Goal: Task Accomplishment & Management: Use online tool/utility

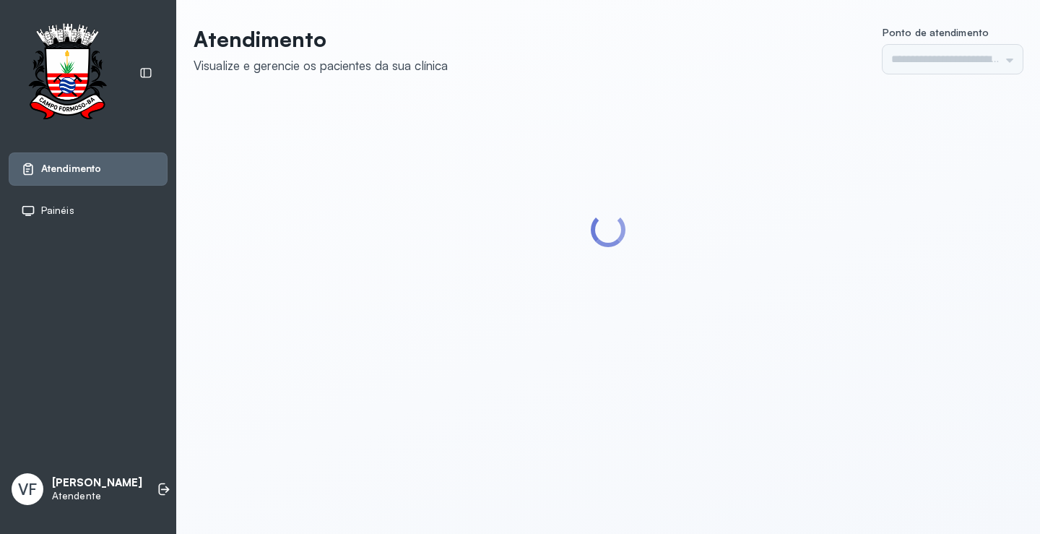
type input "*********"
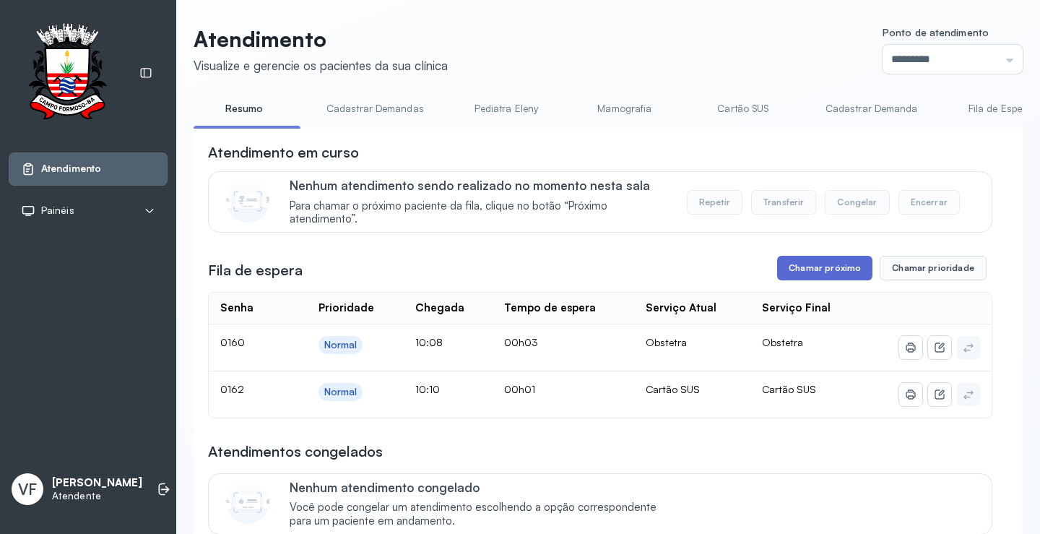
click at [819, 264] on button "Chamar próximo" at bounding box center [824, 268] width 95 height 25
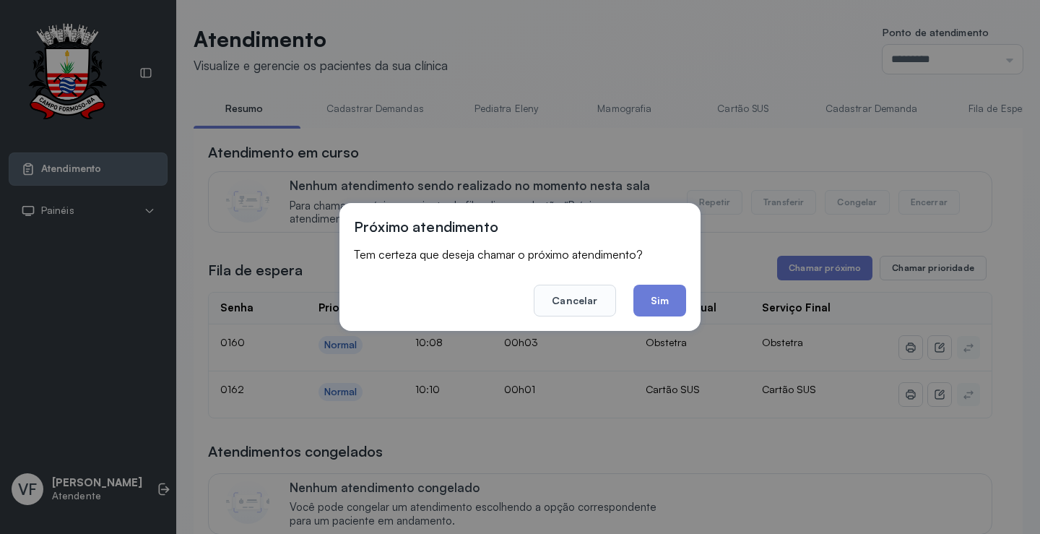
click at [661, 299] on button "Sim" at bounding box center [660, 301] width 53 height 32
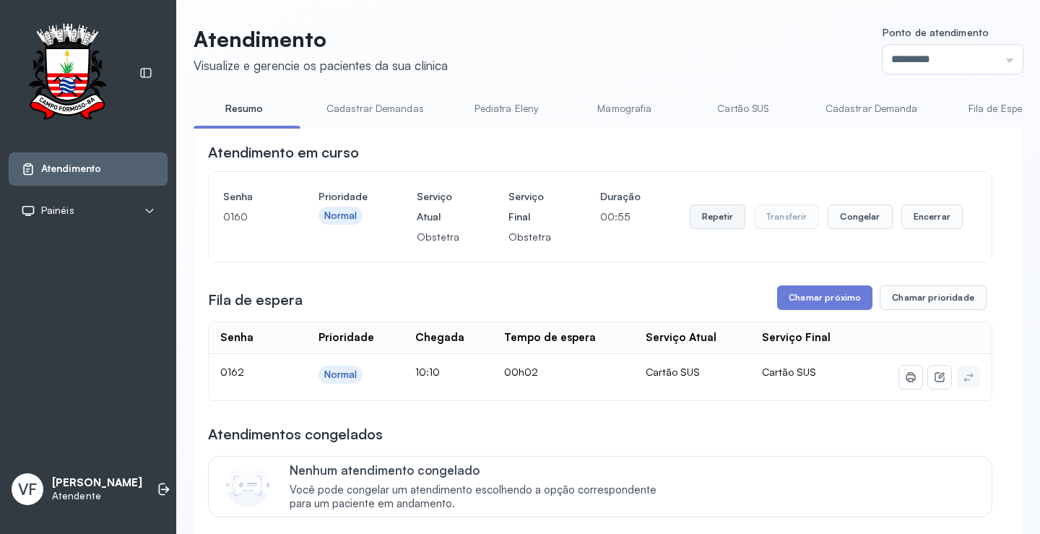
click at [709, 217] on button "Repetir" at bounding box center [718, 216] width 56 height 25
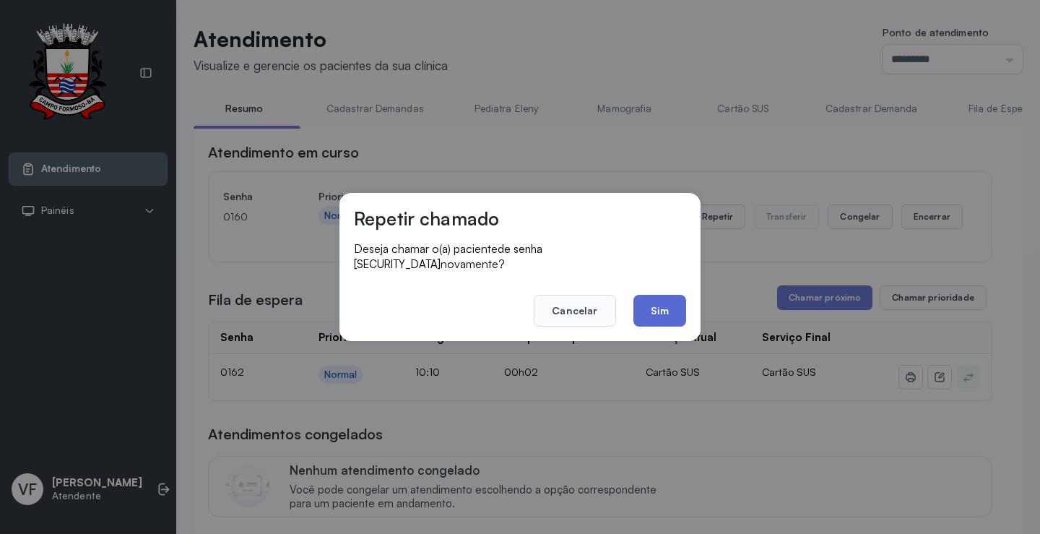
click at [656, 298] on button "Sim" at bounding box center [660, 311] width 53 height 32
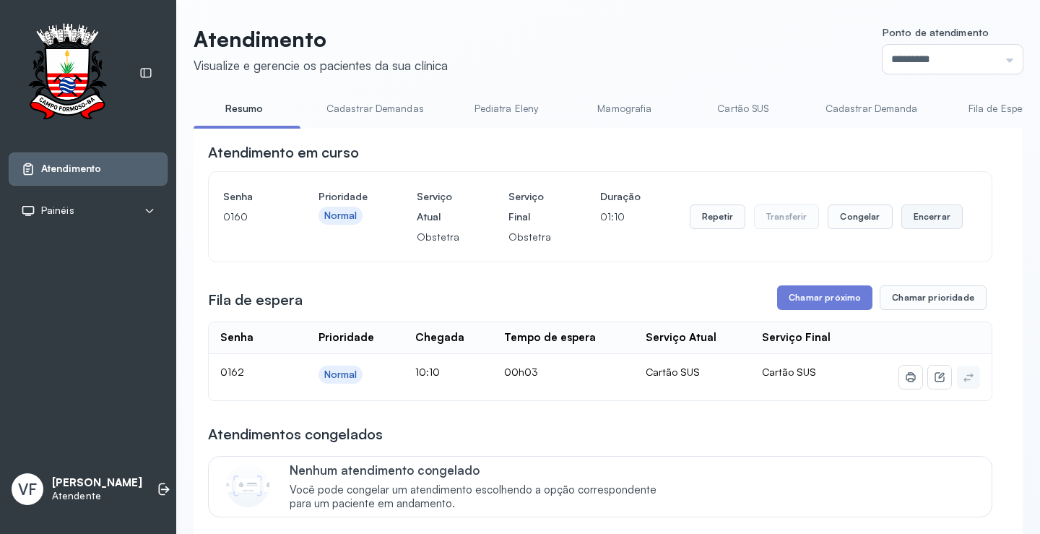
click at [922, 220] on button "Encerrar" at bounding box center [932, 216] width 61 height 25
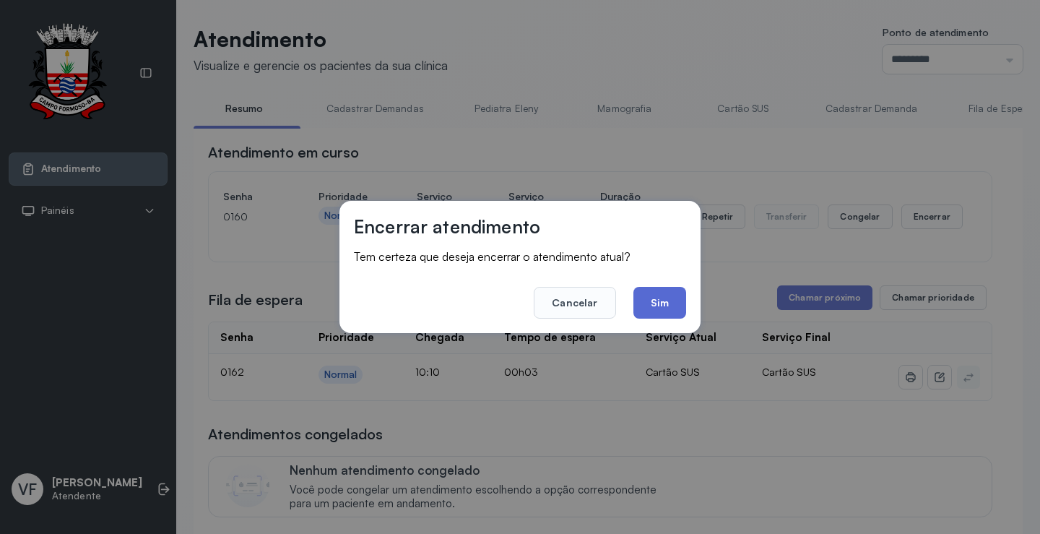
click at [668, 301] on button "Sim" at bounding box center [660, 303] width 53 height 32
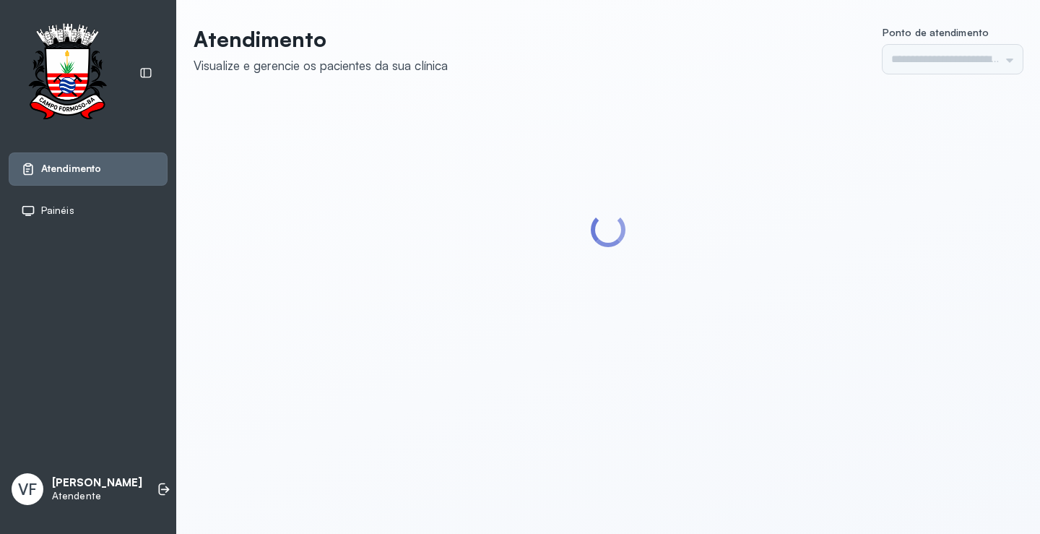
type input "*********"
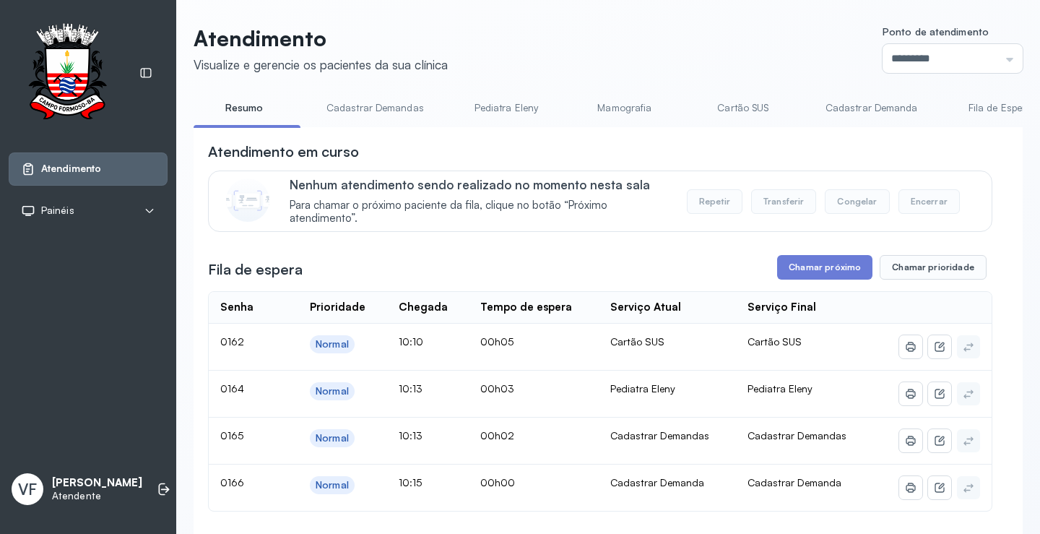
scroll to position [72, 0]
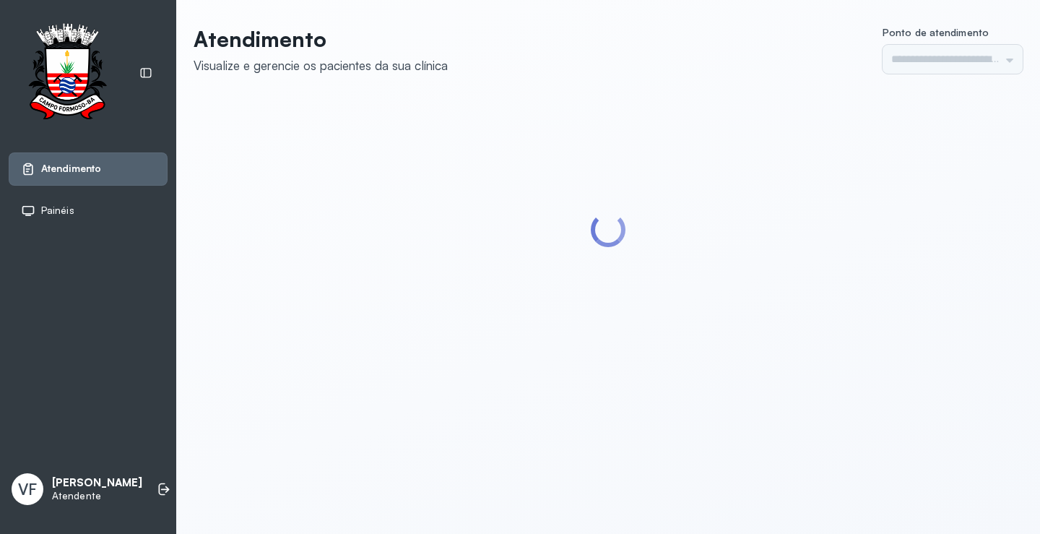
type input "*********"
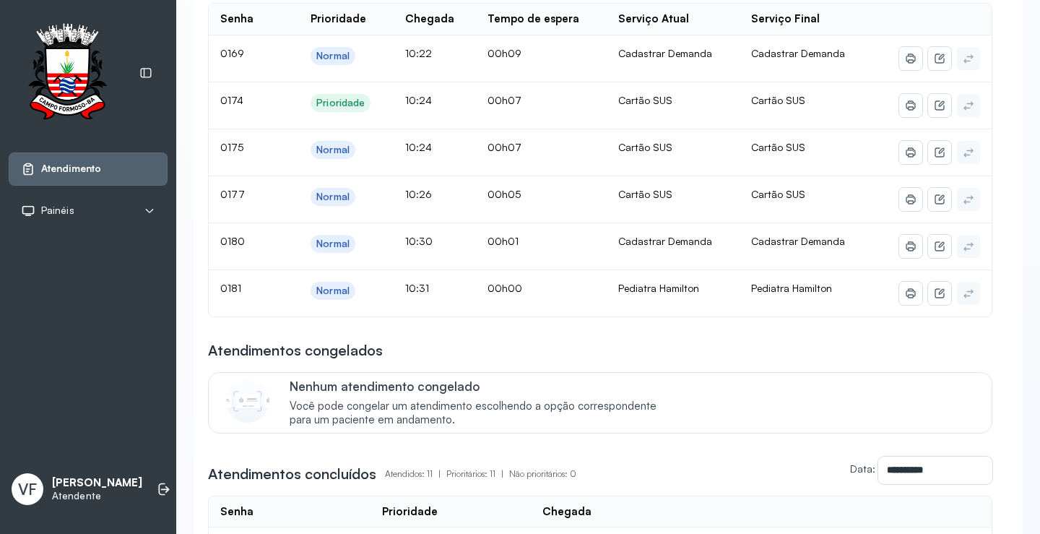
scroll to position [217, 0]
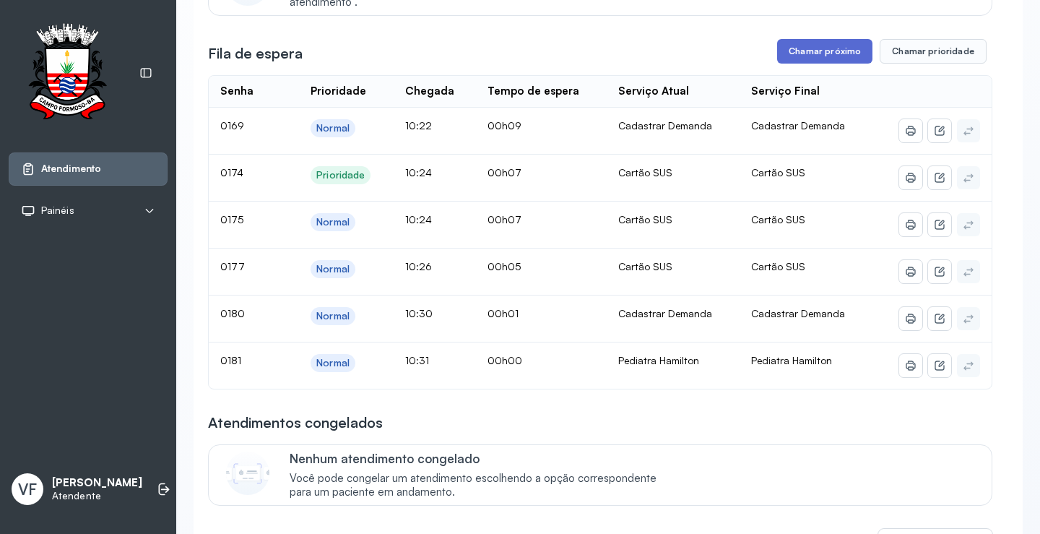
click at [811, 55] on button "Chamar próximo" at bounding box center [824, 51] width 95 height 25
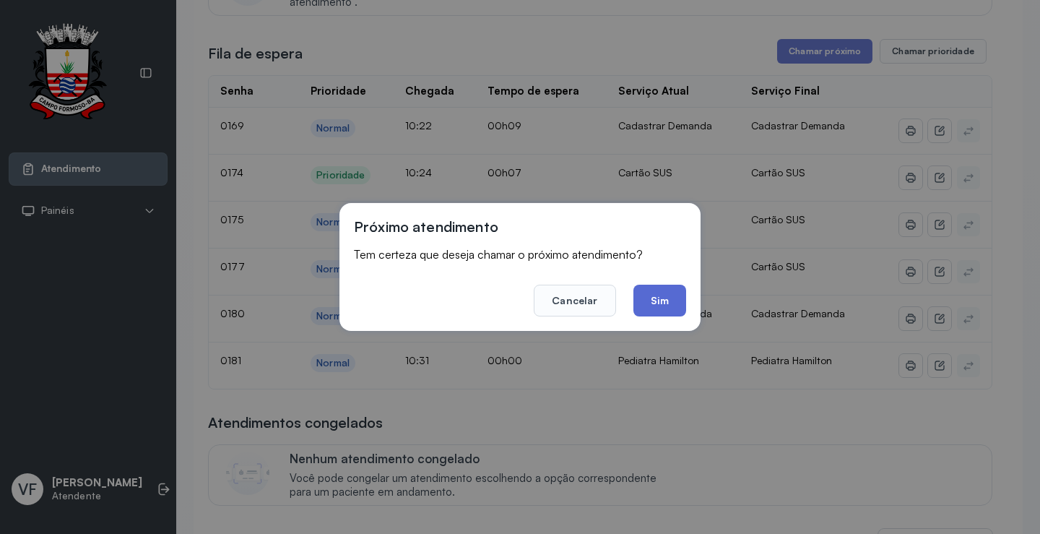
click at [665, 311] on button "Sim" at bounding box center [660, 301] width 53 height 32
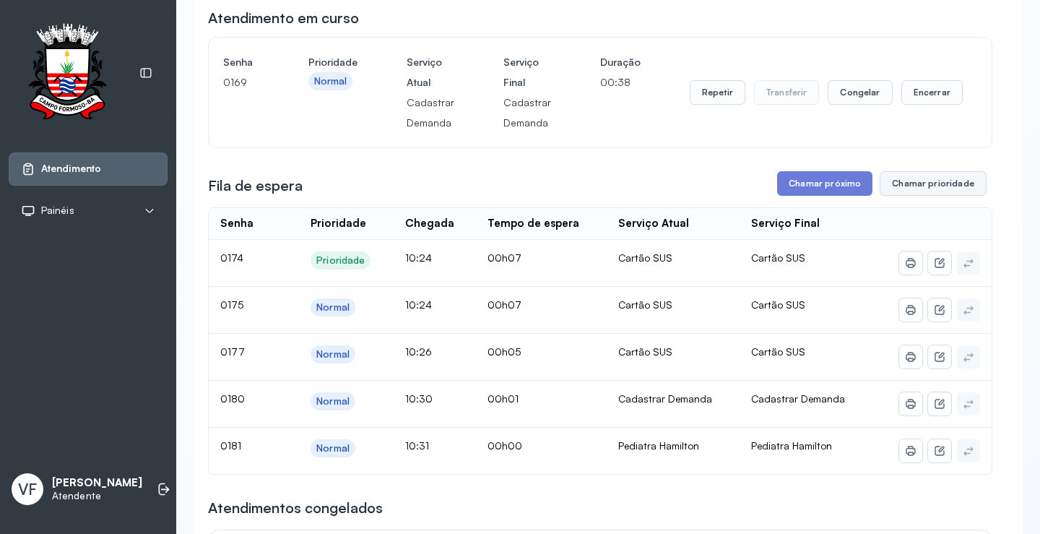
scroll to position [72, 0]
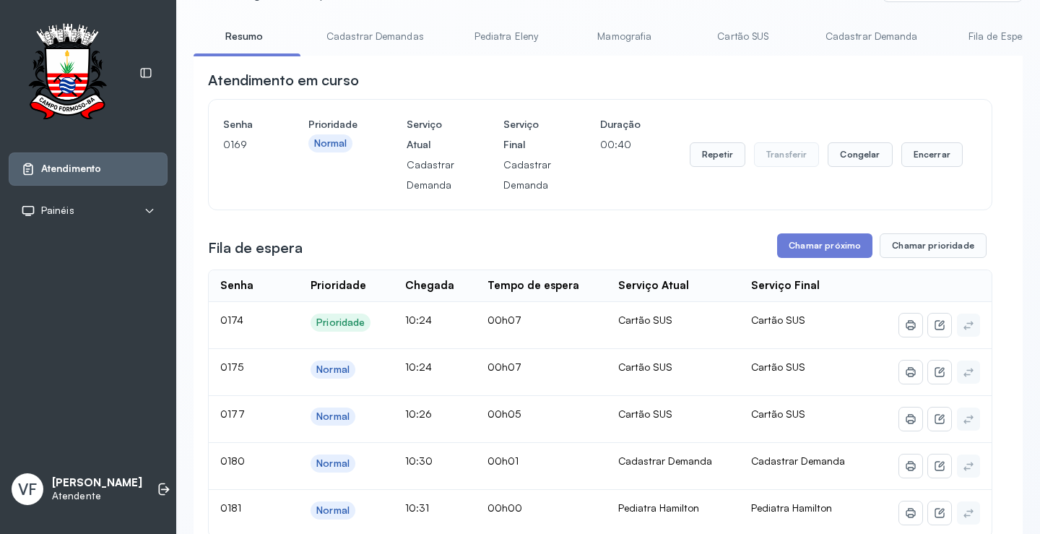
click at [397, 36] on link "Cadastrar Demandas" at bounding box center [375, 37] width 126 height 24
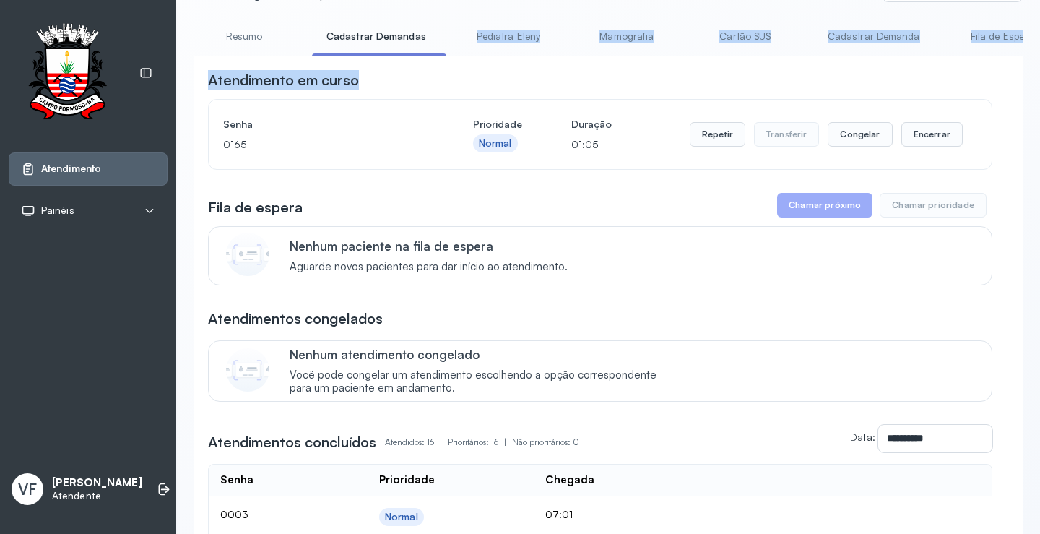
drag, startPoint x: 437, startPoint y: 55, endPoint x: 617, endPoint y: 65, distance: 180.2
click at [695, 55] on li "Mamografia" at bounding box center [748, 41] width 107 height 33
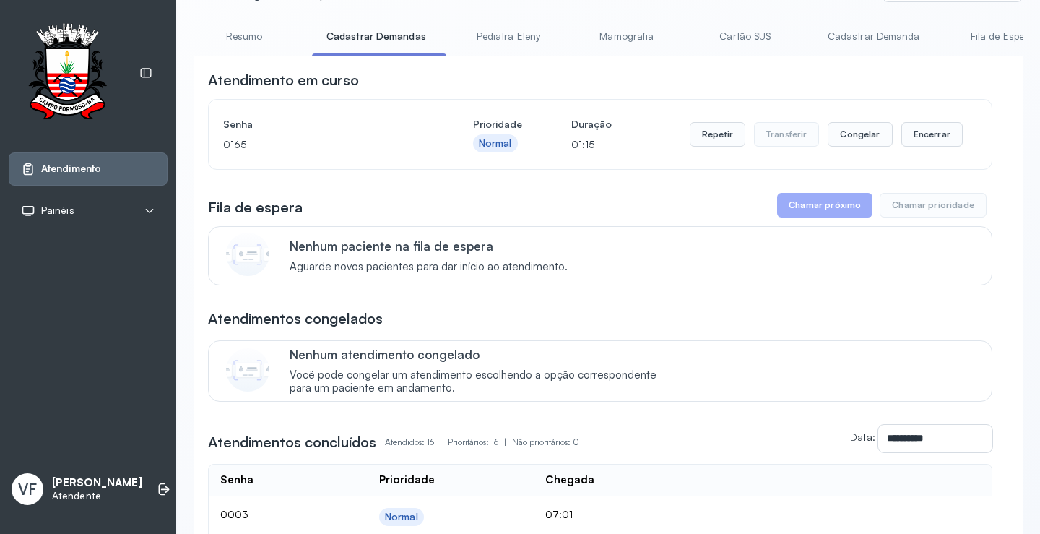
scroll to position [145, 0]
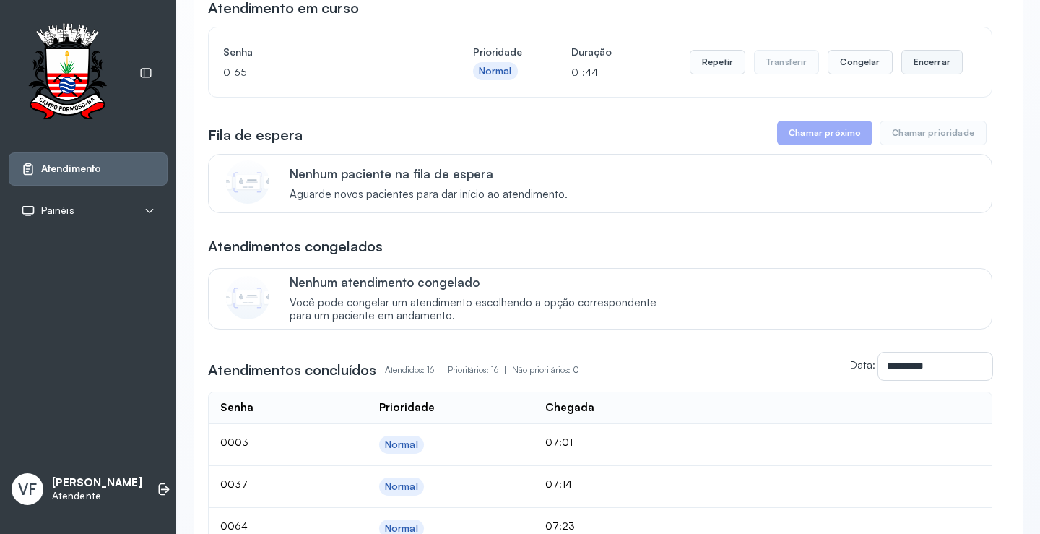
click at [918, 66] on button "Encerrar" at bounding box center [932, 62] width 61 height 25
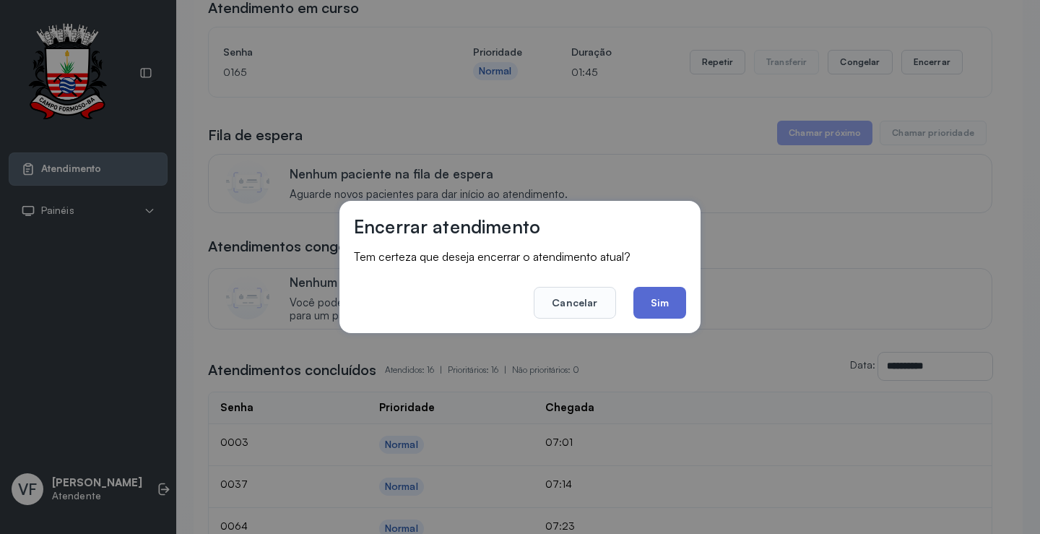
click at [665, 307] on button "Sim" at bounding box center [660, 303] width 53 height 32
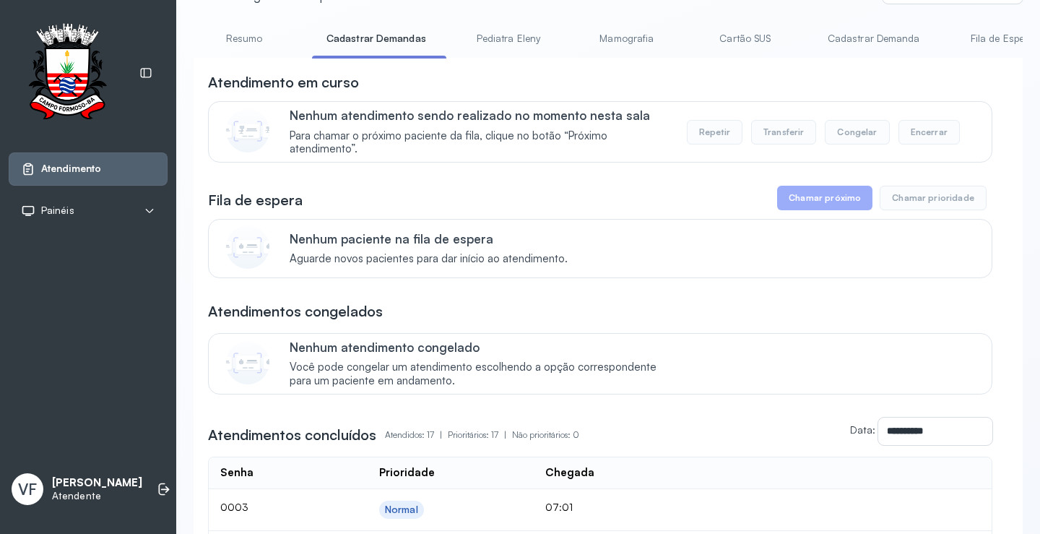
scroll to position [0, 0]
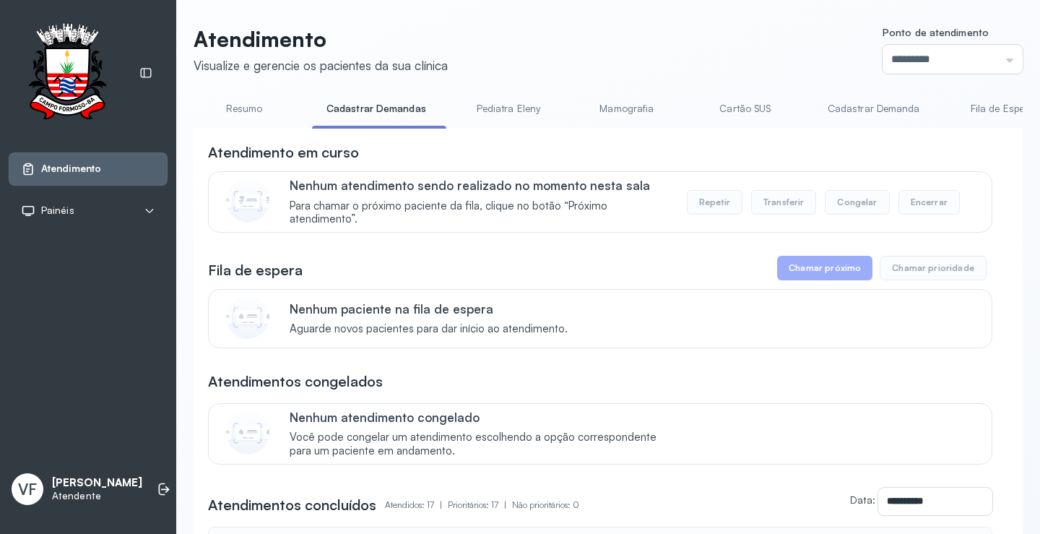
click at [254, 104] on link "Resumo" at bounding box center [244, 109] width 101 height 24
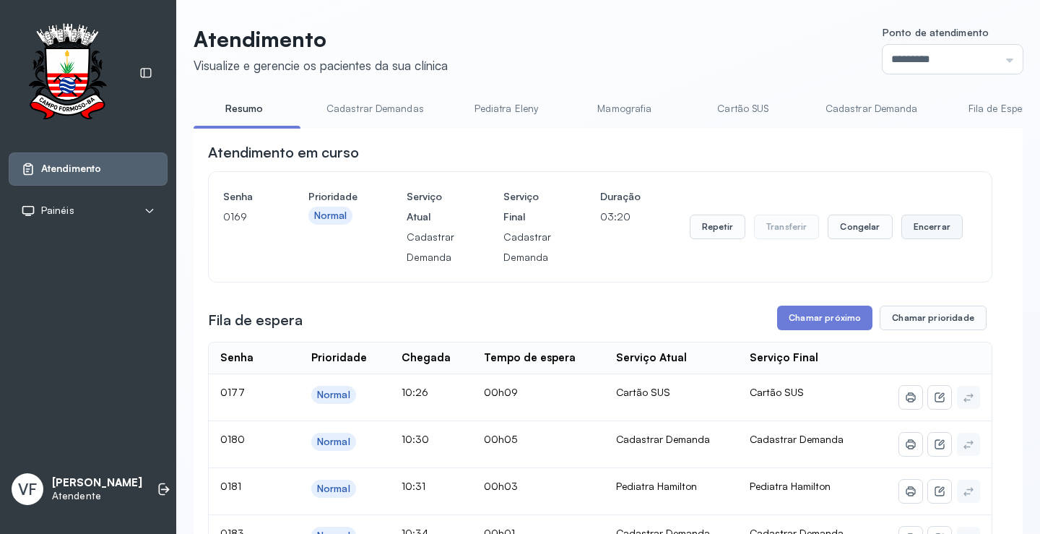
click at [929, 227] on button "Encerrar" at bounding box center [932, 227] width 61 height 25
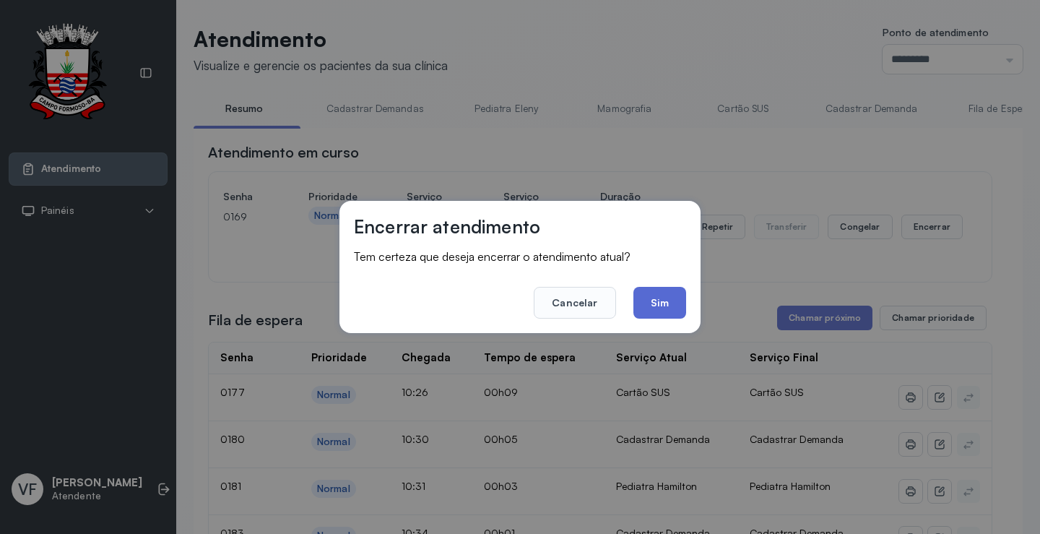
click at [661, 291] on button "Sim" at bounding box center [660, 303] width 53 height 32
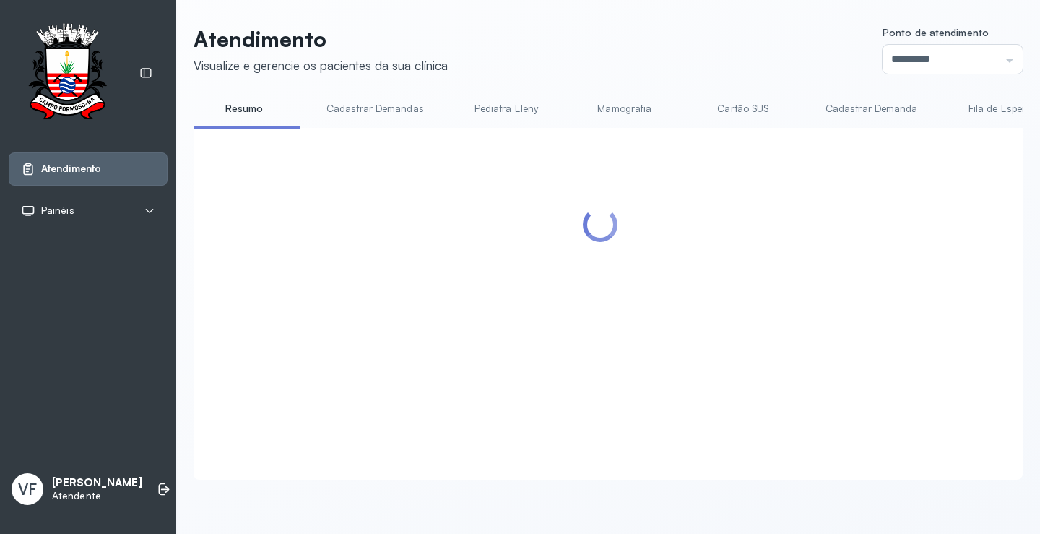
scroll to position [1, 0]
click at [701, 60] on header "Atendimento Visualize e gerencie os pacientes da sua clínica Ponto de atendimen…" at bounding box center [608, 50] width 829 height 48
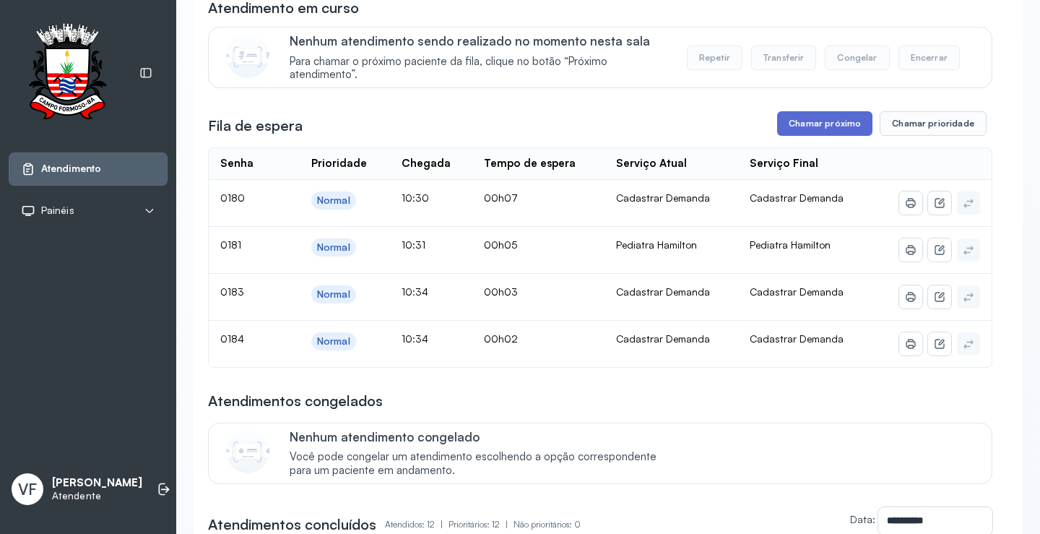
click at [838, 126] on button "Chamar próximo" at bounding box center [824, 123] width 95 height 25
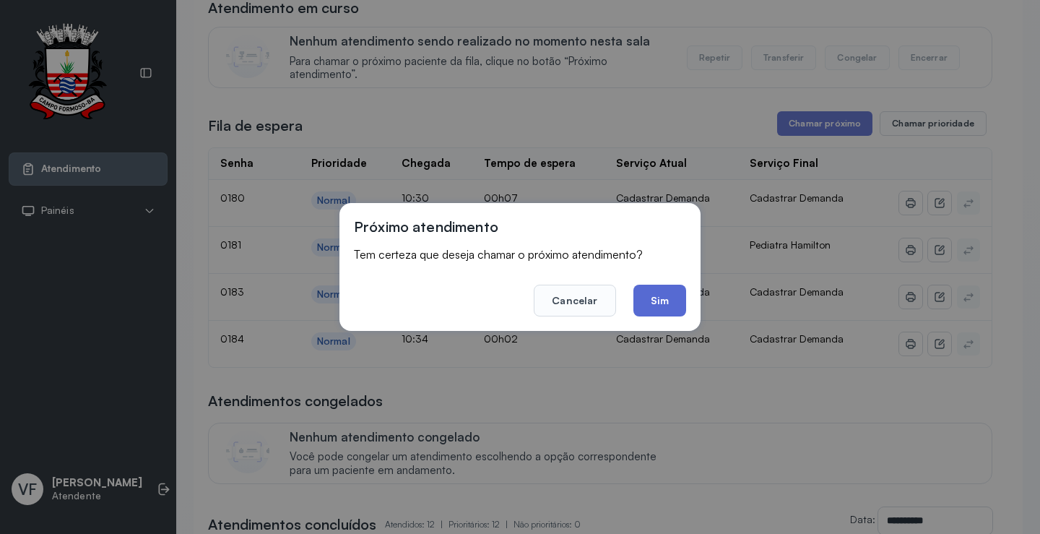
click at [665, 311] on button "Sim" at bounding box center [660, 301] width 53 height 32
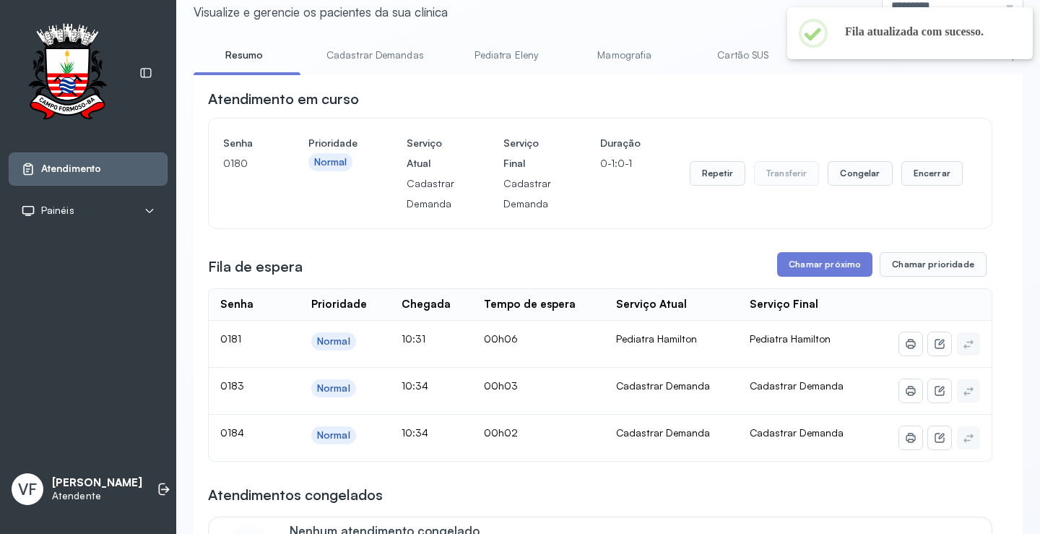
scroll to position [0, 0]
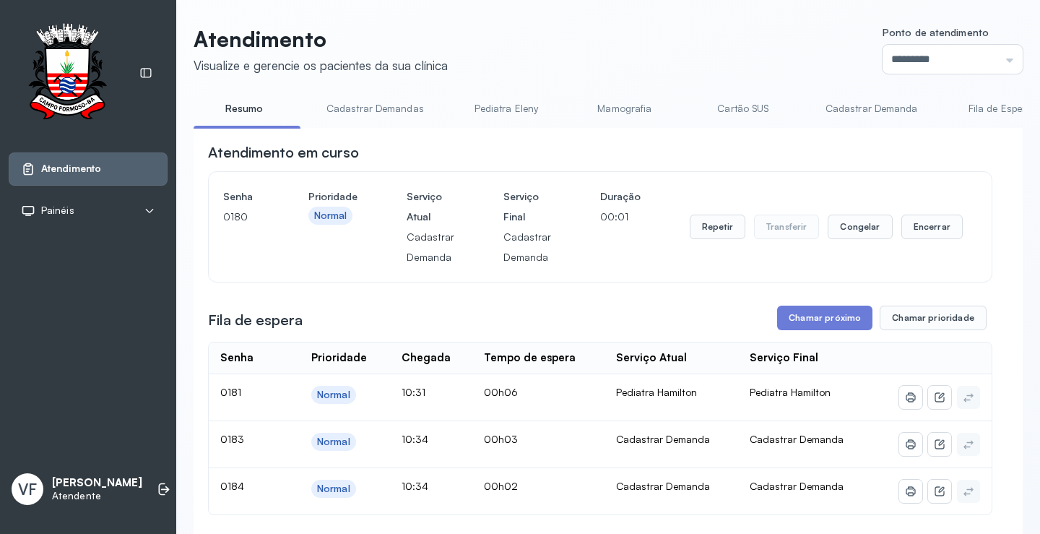
click at [736, 72] on header "Atendimento Visualize e gerencie os pacientes da sua clínica Ponto de atendimen…" at bounding box center [608, 50] width 829 height 48
click at [917, 230] on button "Encerrar" at bounding box center [932, 227] width 61 height 25
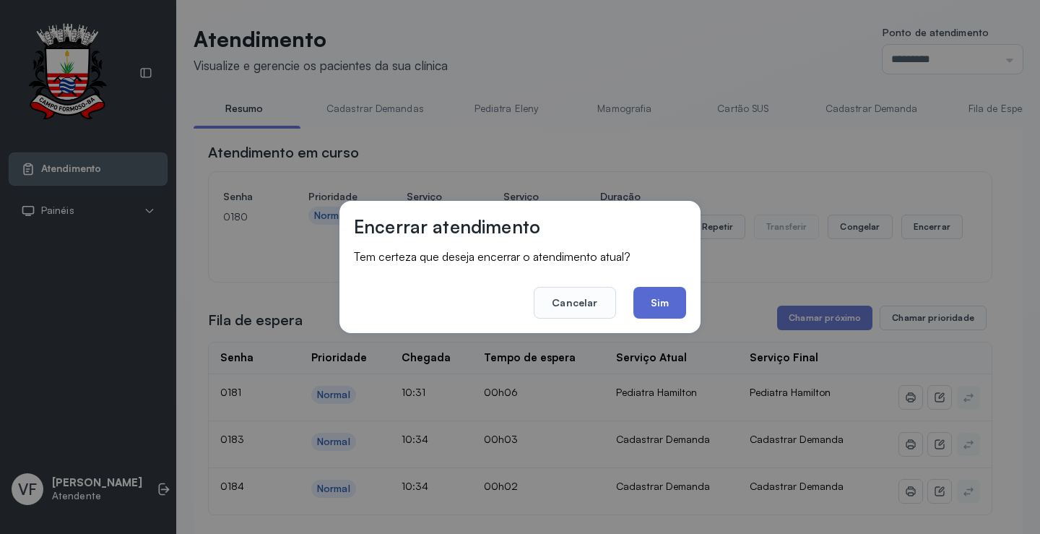
click at [671, 306] on button "Sim" at bounding box center [660, 303] width 53 height 32
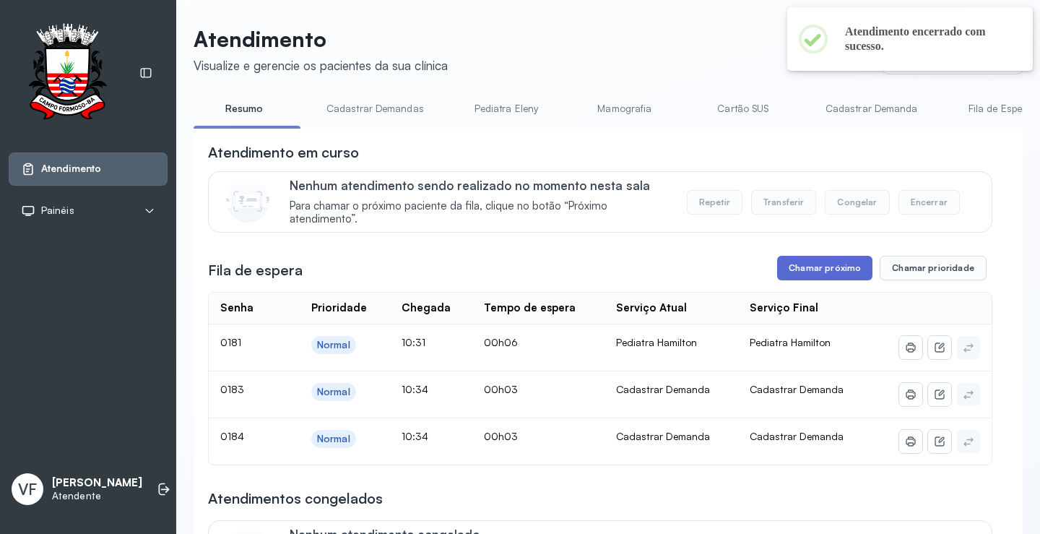
click at [821, 276] on button "Chamar próximo" at bounding box center [824, 268] width 95 height 25
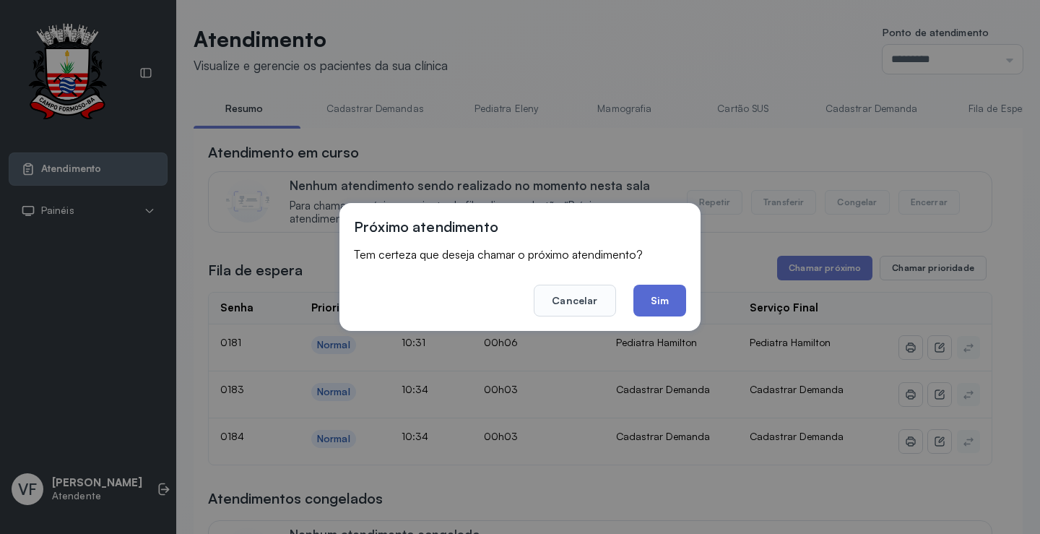
click at [672, 302] on button "Sim" at bounding box center [660, 301] width 53 height 32
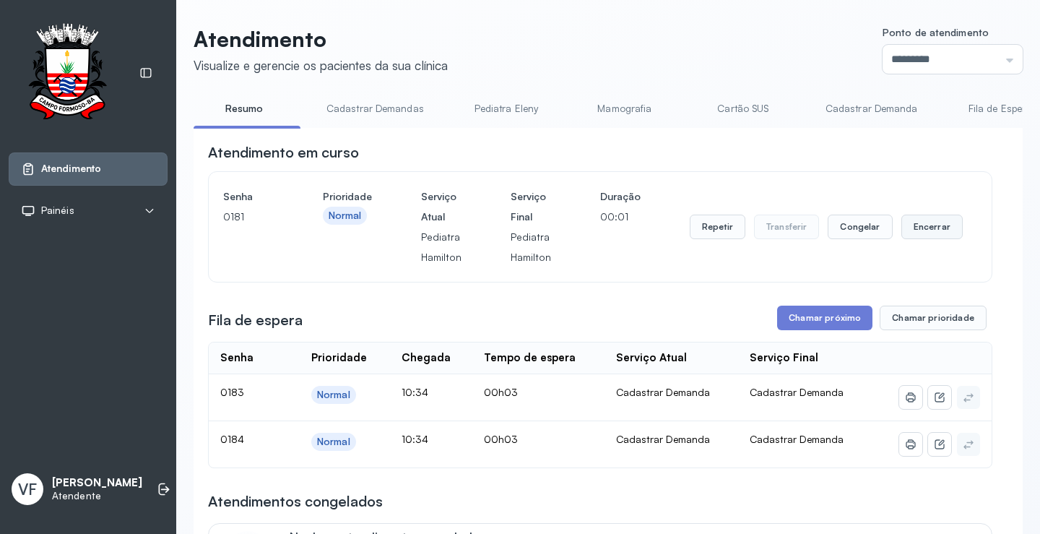
click at [906, 236] on button "Encerrar" at bounding box center [932, 227] width 61 height 25
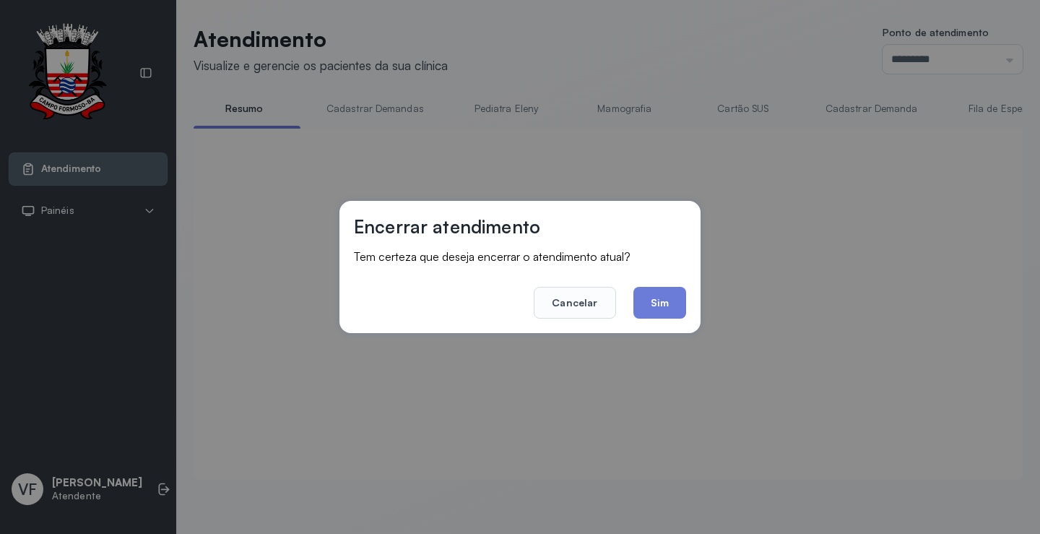
click at [687, 308] on div "Encerrar atendimento Tem certeza que deseja encerrar o atendimento atual? Cance…" at bounding box center [520, 267] width 361 height 132
click at [673, 303] on button "Sim" at bounding box center [660, 303] width 53 height 32
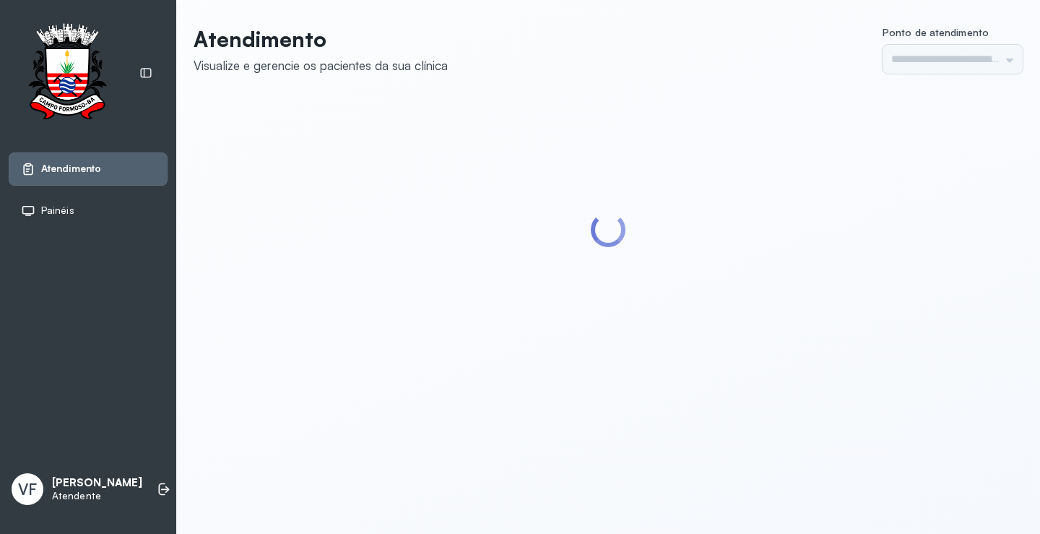
type input "*********"
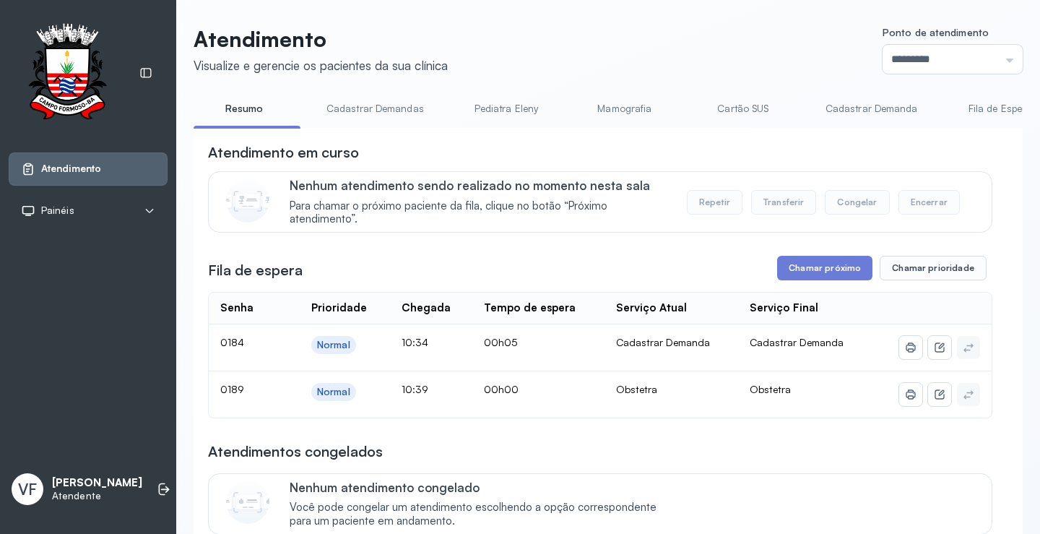
click at [629, 35] on header "Atendimento Visualize e gerencie os pacientes da sua clínica Ponto de atendimen…" at bounding box center [608, 50] width 829 height 48
click at [710, 66] on header "Atendimento Visualize e gerencie os pacientes da sua clínica Ponto de atendimen…" at bounding box center [608, 50] width 829 height 48
click at [796, 273] on button "Chamar próximo" at bounding box center [824, 268] width 95 height 25
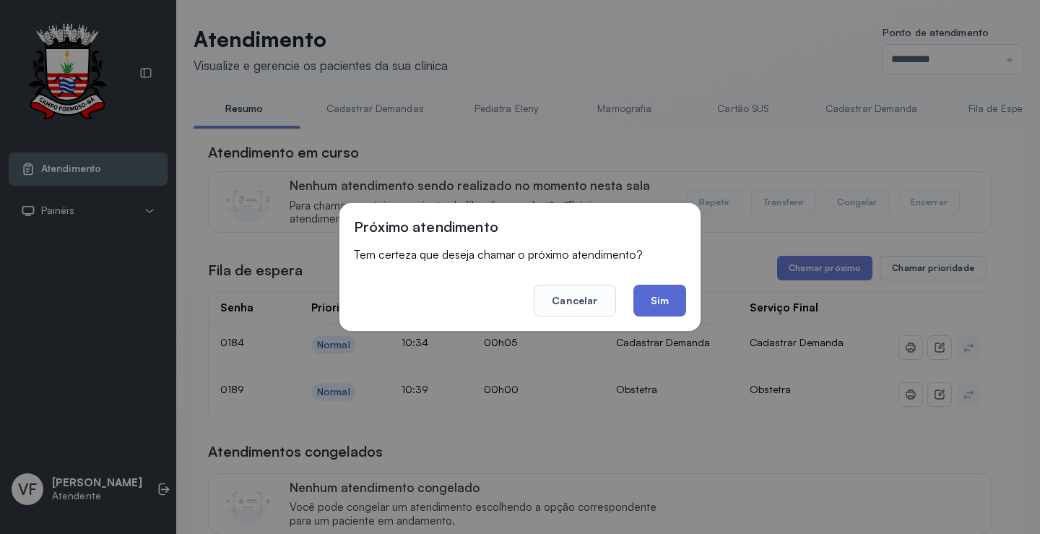
click at [671, 302] on button "Sim" at bounding box center [660, 301] width 53 height 32
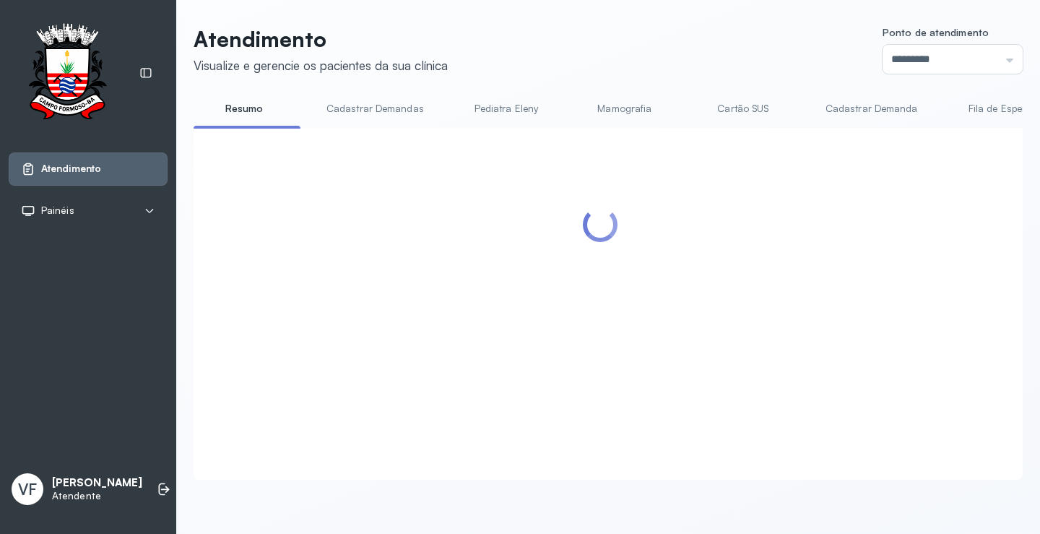
click at [681, 63] on header "Atendimento Visualize e gerencie os pacientes da sua clínica Ponto de atendimen…" at bounding box center [608, 50] width 829 height 48
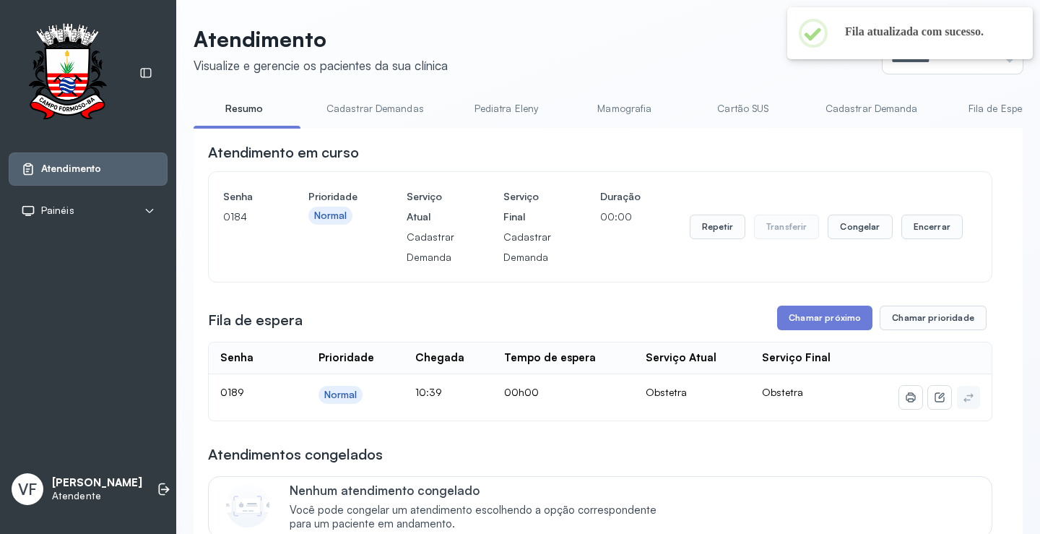
click at [671, 40] on header "Atendimento Visualize e gerencie os pacientes da sua clínica Ponto de atendimen…" at bounding box center [608, 50] width 829 height 48
click at [937, 230] on button "Encerrar" at bounding box center [932, 227] width 61 height 25
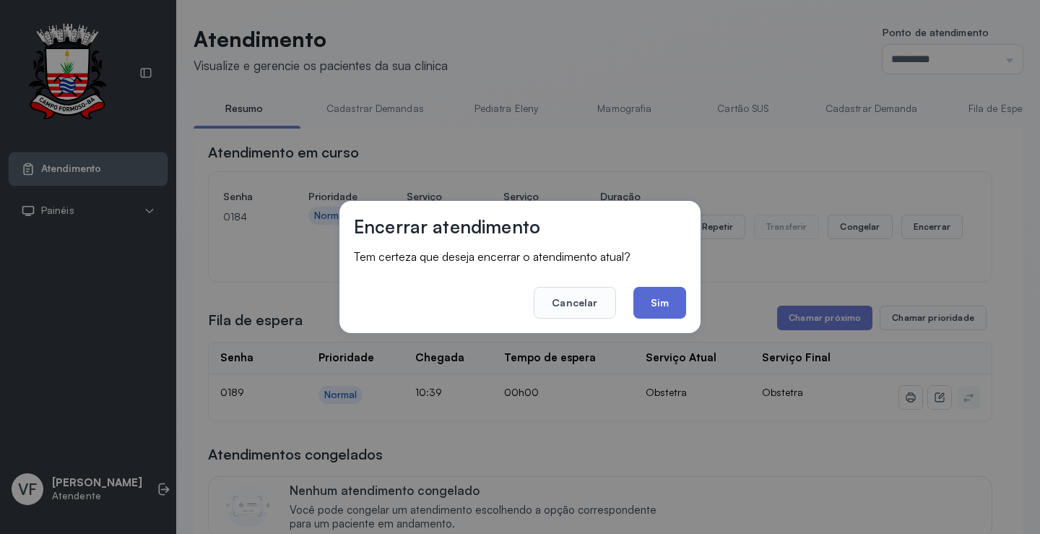
click at [665, 306] on button "Sim" at bounding box center [660, 303] width 53 height 32
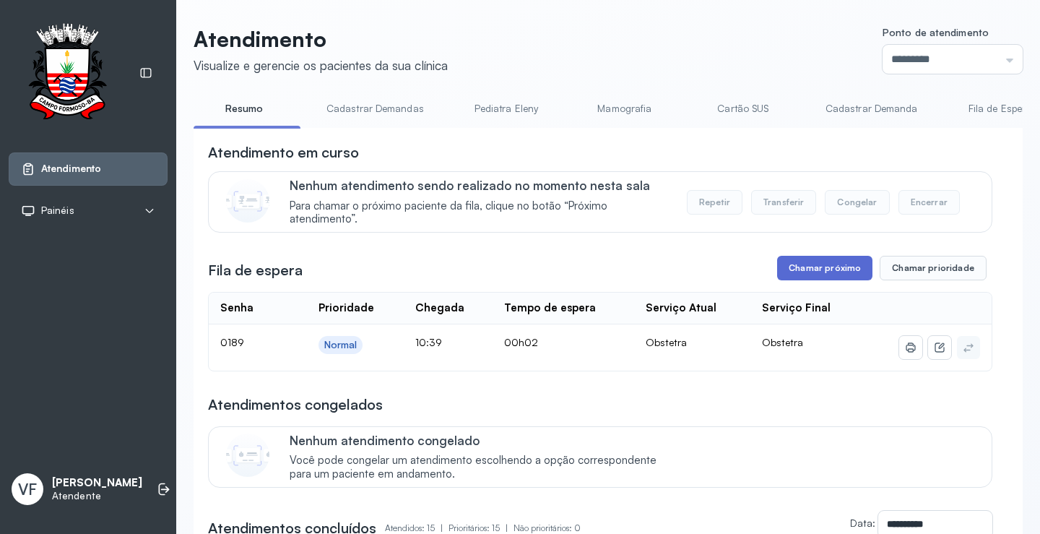
click at [807, 272] on button "Chamar próximo" at bounding box center [824, 268] width 95 height 25
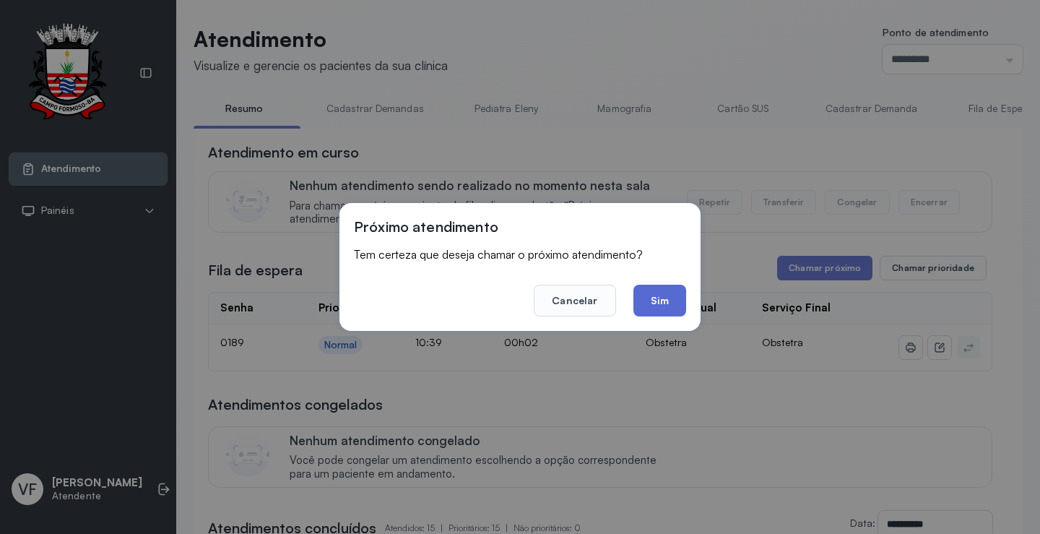
click at [664, 299] on button "Sim" at bounding box center [660, 301] width 53 height 32
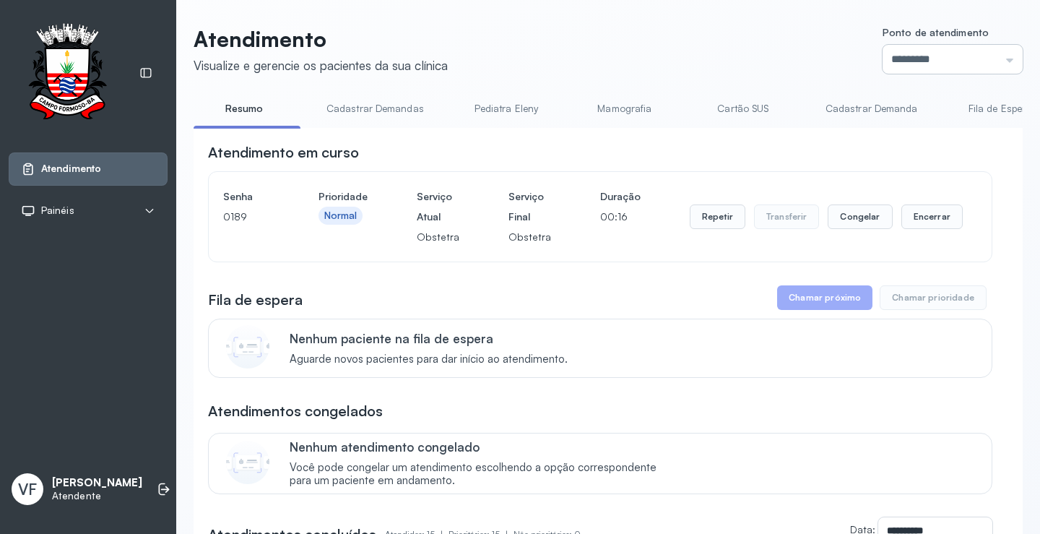
click at [1006, 61] on input "*********" at bounding box center [953, 59] width 140 height 29
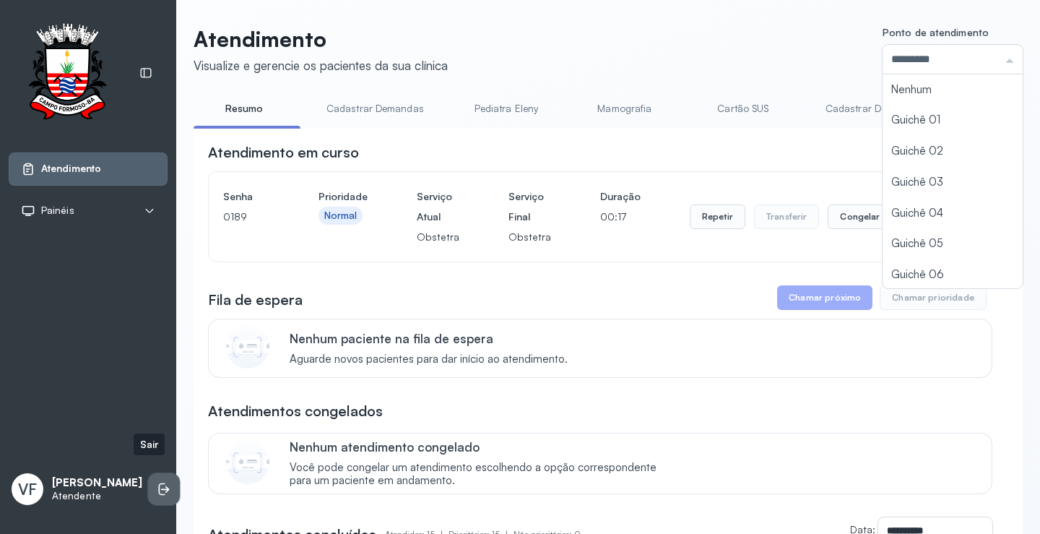
click at [157, 482] on icon at bounding box center [164, 489] width 14 height 14
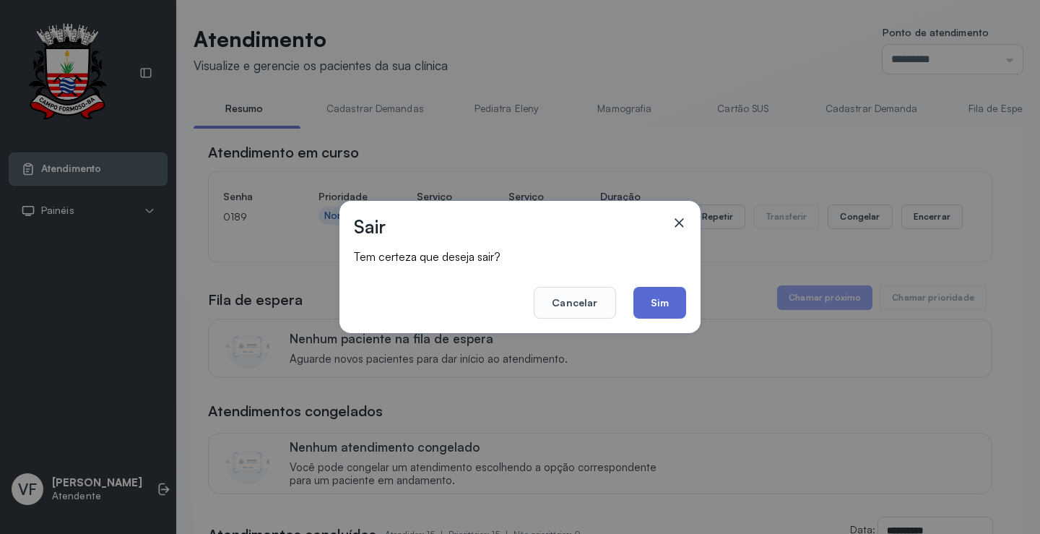
click at [669, 306] on button "Sim" at bounding box center [660, 303] width 53 height 32
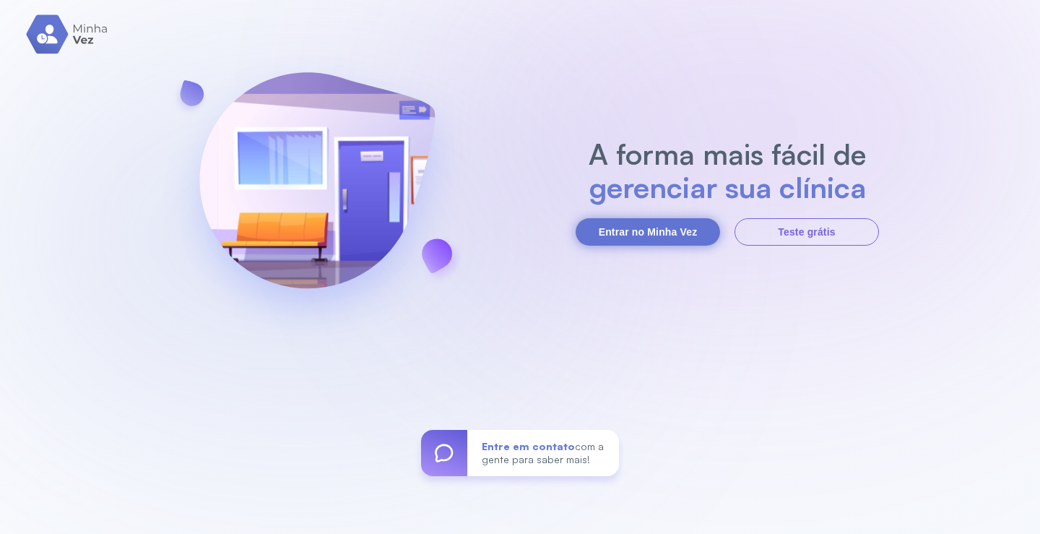
click at [642, 223] on button "Entrar no Minha Vez" at bounding box center [648, 231] width 145 height 27
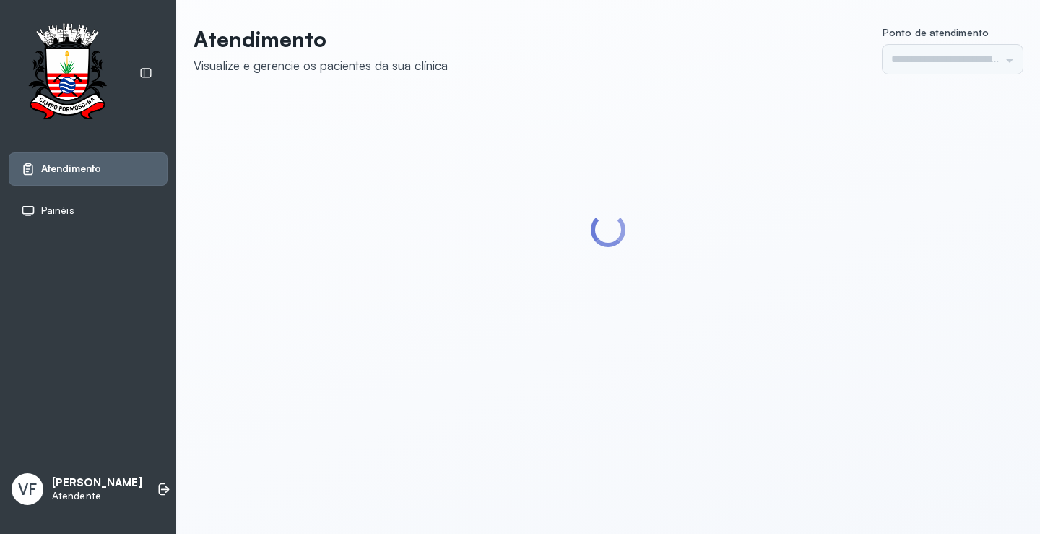
type input "*********"
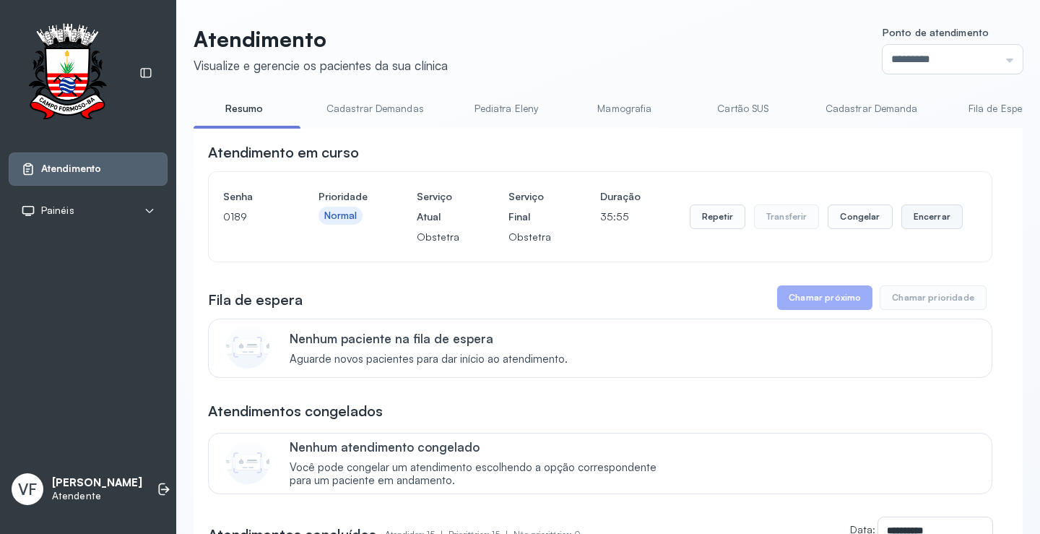
click at [920, 215] on button "Encerrar" at bounding box center [932, 216] width 61 height 25
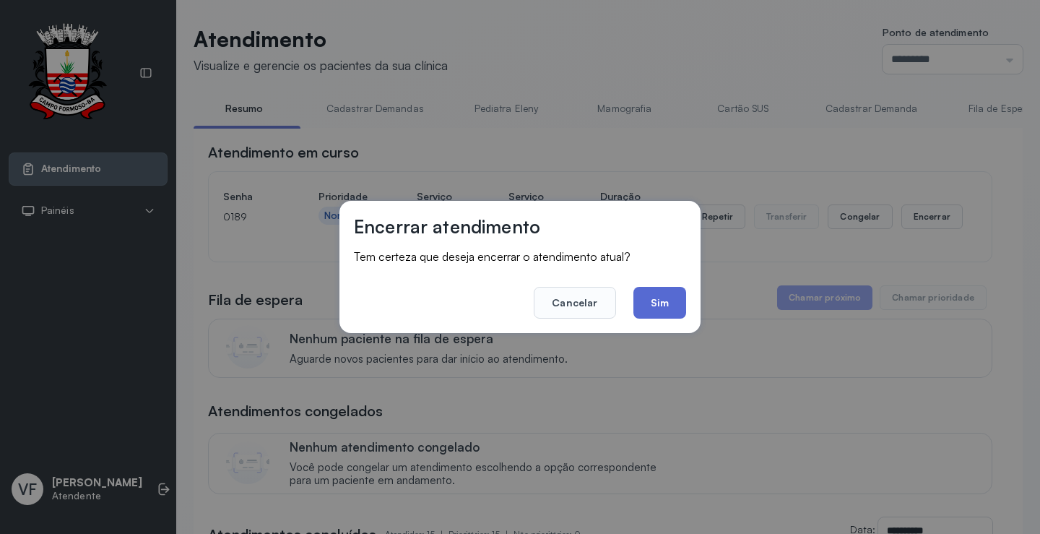
click at [660, 297] on button "Sim" at bounding box center [660, 303] width 53 height 32
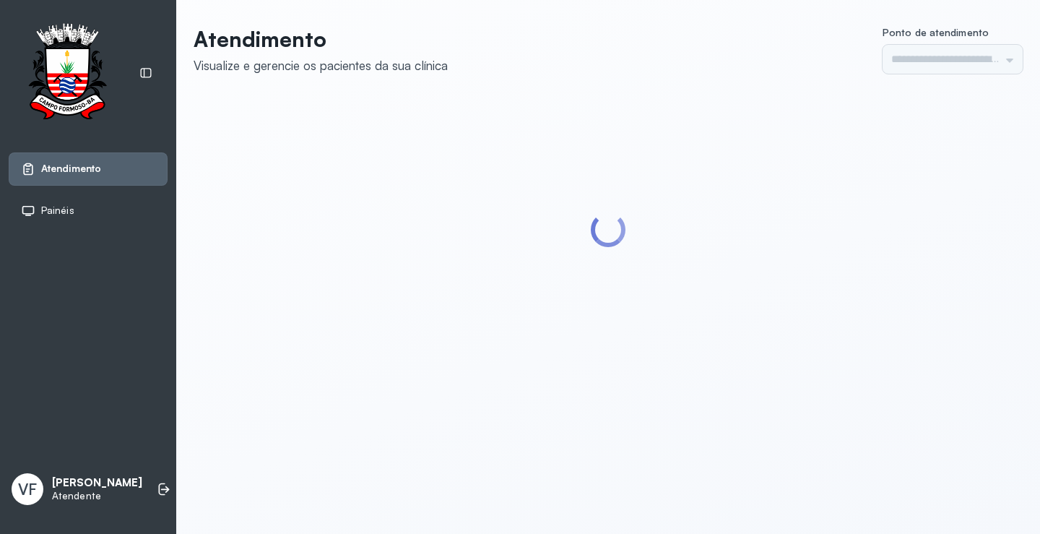
type input "*********"
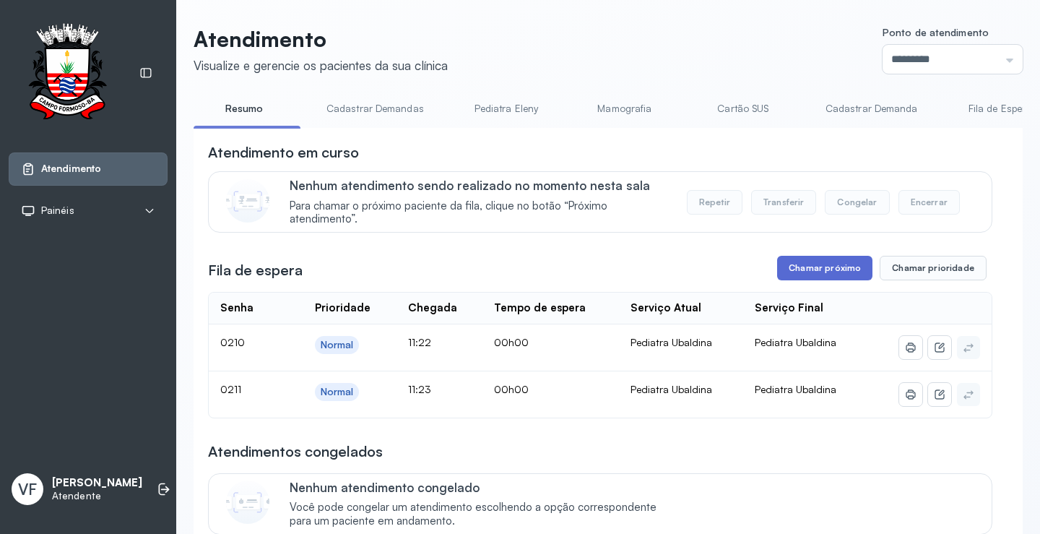
click at [822, 269] on button "Chamar próximo" at bounding box center [824, 268] width 95 height 25
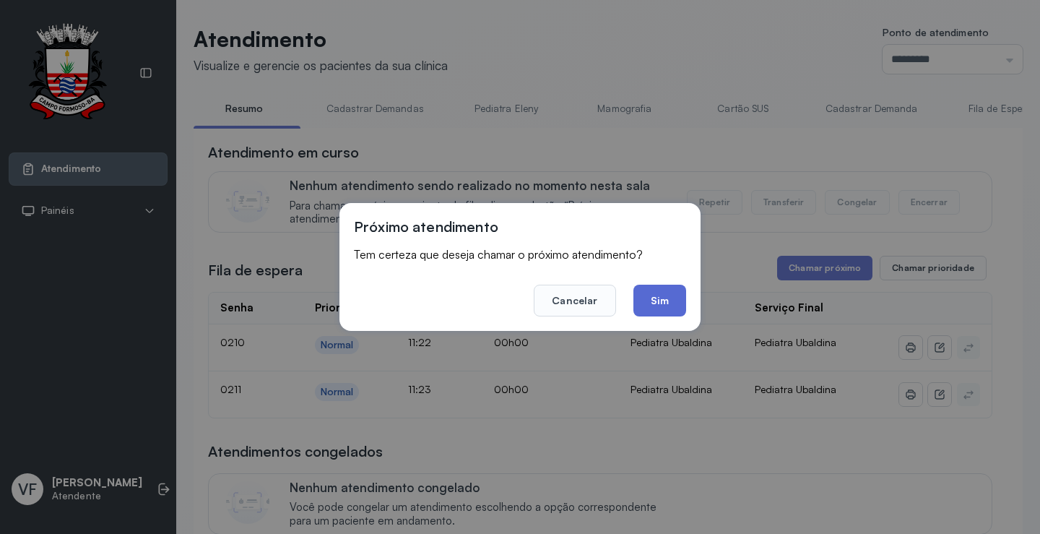
click at [658, 294] on button "Sim" at bounding box center [660, 301] width 53 height 32
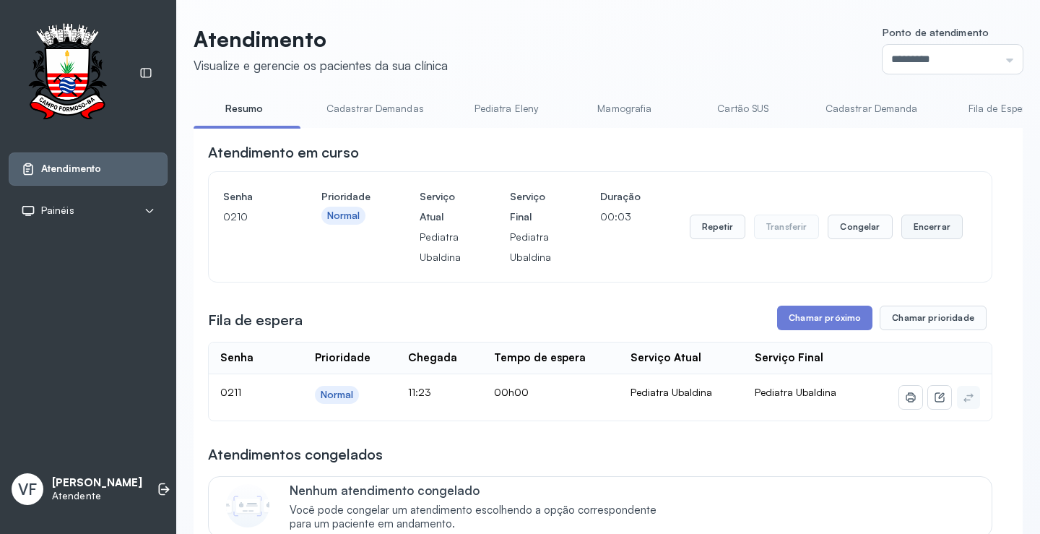
click at [918, 225] on button "Encerrar" at bounding box center [932, 227] width 61 height 25
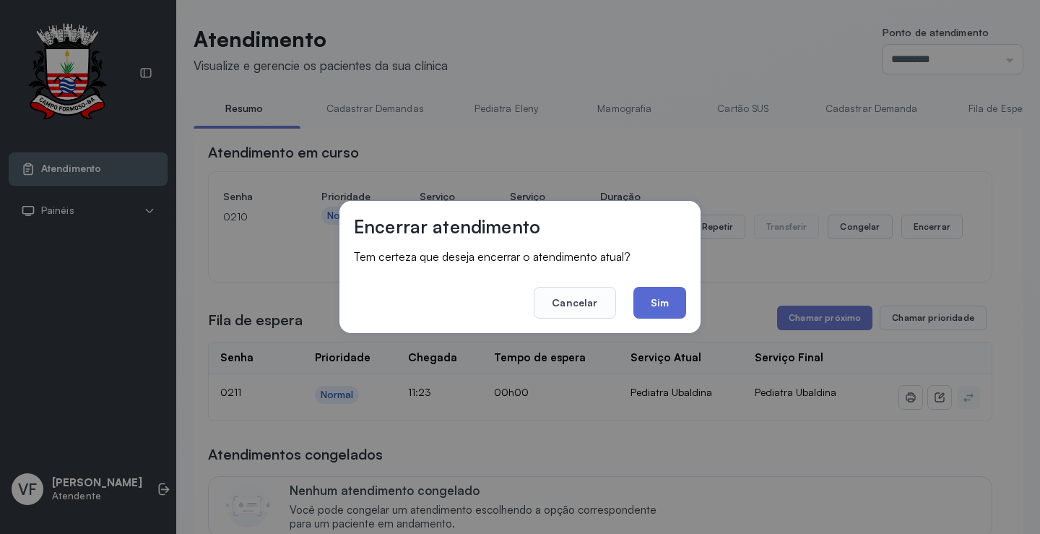
click at [647, 301] on button "Sim" at bounding box center [660, 303] width 53 height 32
